Goal: Task Accomplishment & Management: Manage account settings

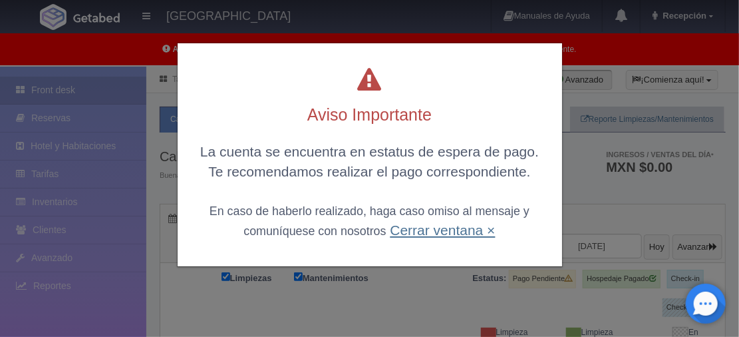
click at [442, 231] on link "Cerrar ventana ×" at bounding box center [442, 229] width 105 height 15
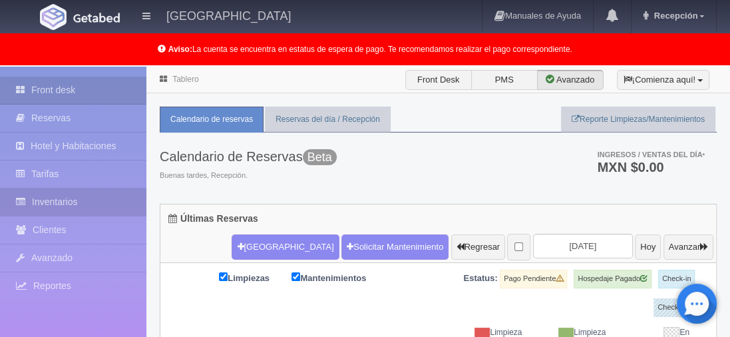
click at [140, 200] on link "Inventarios" at bounding box center [73, 201] width 146 height 27
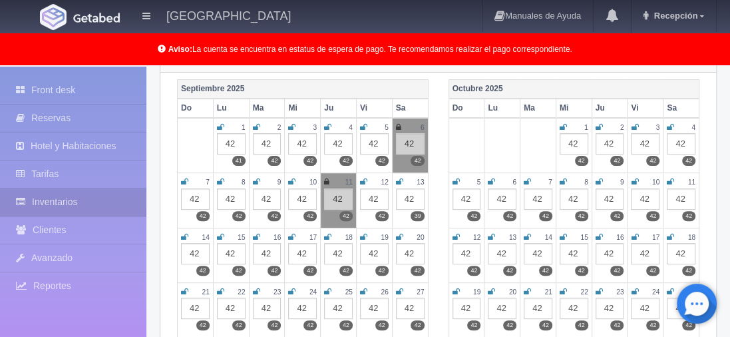
scroll to position [200, 0]
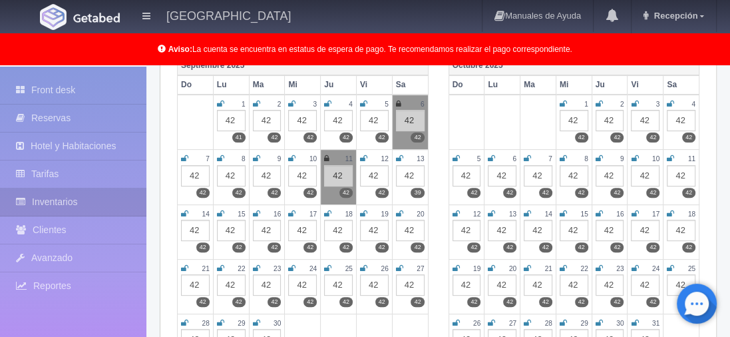
click at [361, 157] on icon at bounding box center [363, 158] width 7 height 8
click at [361, 156] on icon at bounding box center [362, 158] width 5 height 8
